Goal: Task Accomplishment & Management: Manage account settings

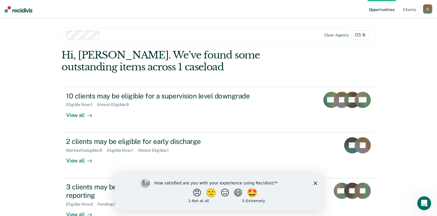
click at [31, 88] on div "Opportunities Client s [EMAIL_ADDRESS][US_STATE][DOMAIN_NAME] B Profile How it …" at bounding box center [218, 127] width 437 height 255
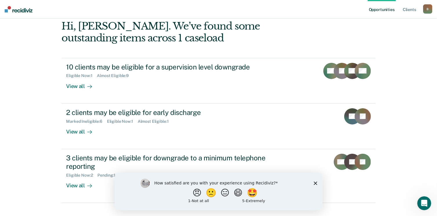
scroll to position [39, 0]
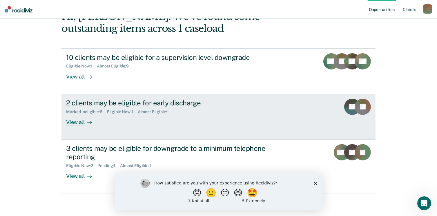
click at [80, 121] on div "View all" at bounding box center [82, 119] width 32 height 11
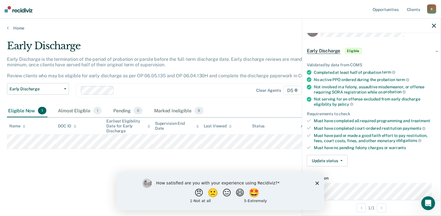
scroll to position [29, 0]
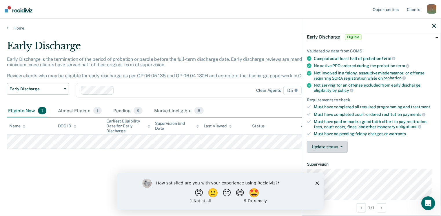
click at [340, 145] on button "Update status" at bounding box center [327, 147] width 41 height 12
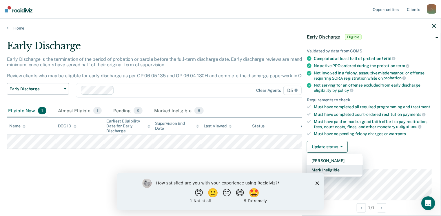
click at [336, 169] on button "Mark Ineligible" at bounding box center [335, 169] width 56 height 9
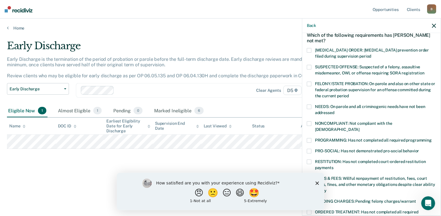
drag, startPoint x: 306, startPoint y: 155, endPoint x: 337, endPoint y: 153, distance: 31.0
click at [308, 154] on div "JB Which of the following requirements has [PERSON_NAME] not met? [MEDICAL_DATA…" at bounding box center [371, 124] width 139 height 182
click at [308, 160] on span at bounding box center [309, 162] width 5 height 5
click at [334, 166] on input "RESTITUTION: Has not completed court-ordered restitution payments" at bounding box center [334, 166] width 0 height 0
click at [318, 184] on polygon "Close survey" at bounding box center [316, 182] width 3 height 3
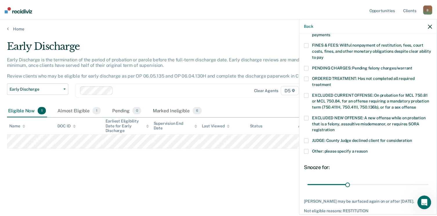
scroll to position [183, 0]
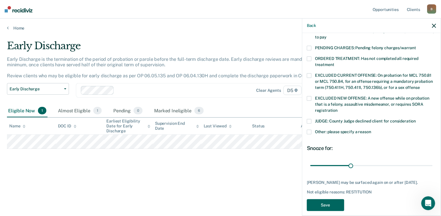
click at [329, 199] on button "Save" at bounding box center [325, 205] width 37 height 12
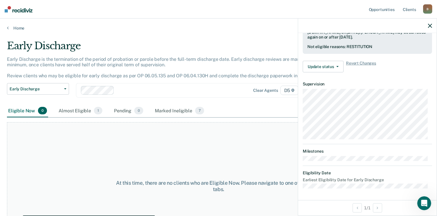
scroll to position [150, 0]
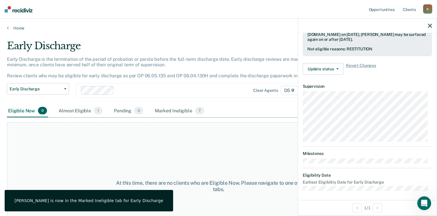
click at [6, 27] on div "Home" at bounding box center [218, 25] width 437 height 12
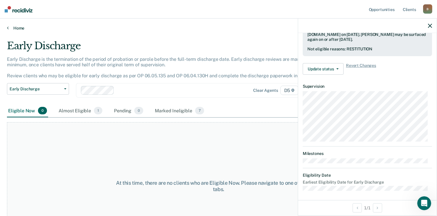
click at [7, 28] on icon at bounding box center [8, 27] width 2 height 5
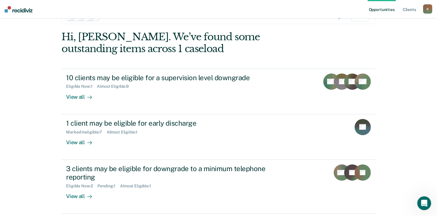
scroll to position [39, 0]
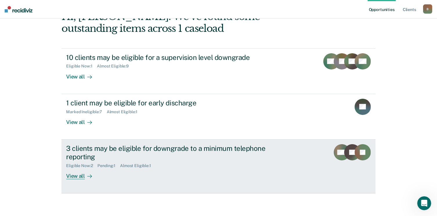
click at [75, 177] on div "View all" at bounding box center [82, 173] width 32 height 11
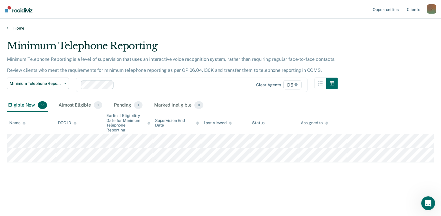
click at [7, 28] on icon at bounding box center [8, 27] width 2 height 5
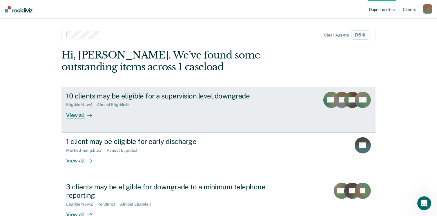
click at [78, 116] on div "View all" at bounding box center [82, 112] width 32 height 11
